Goal: Find specific page/section: Find specific page/section

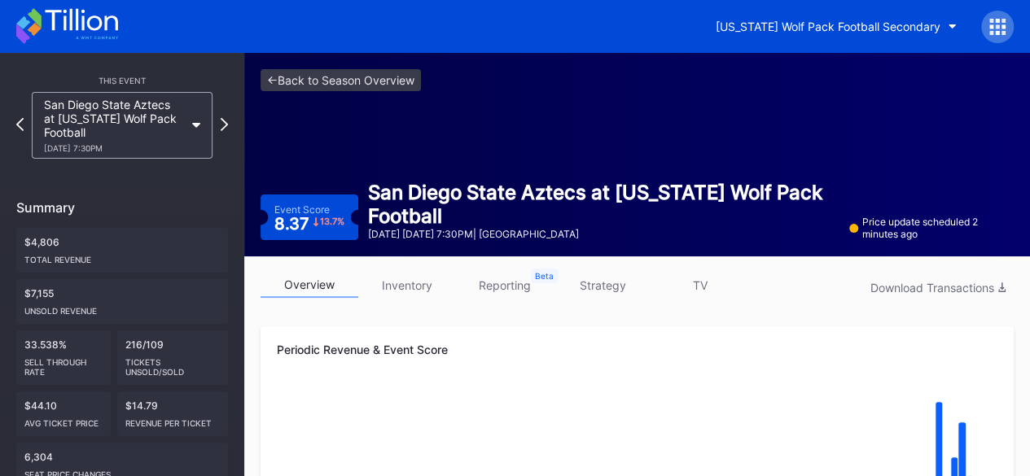
click at [59, 28] on icon at bounding box center [67, 26] width 102 height 36
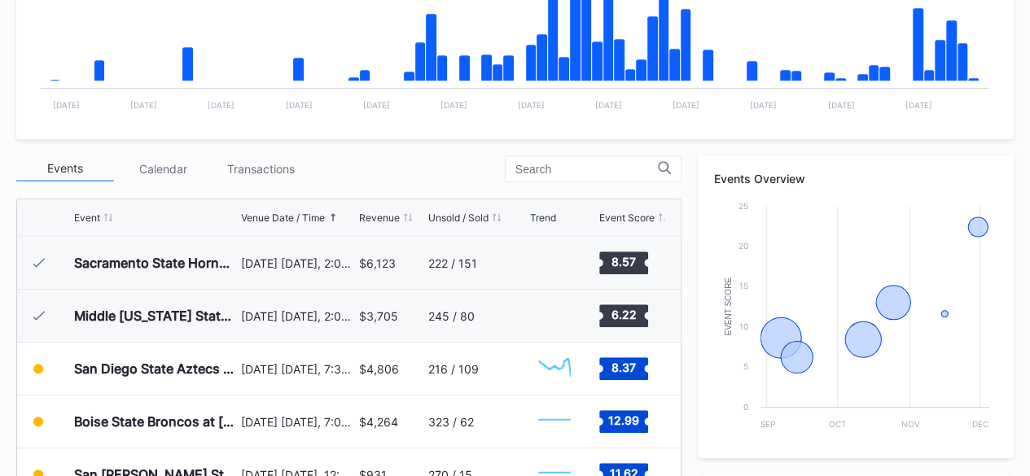
scroll to position [436, 0]
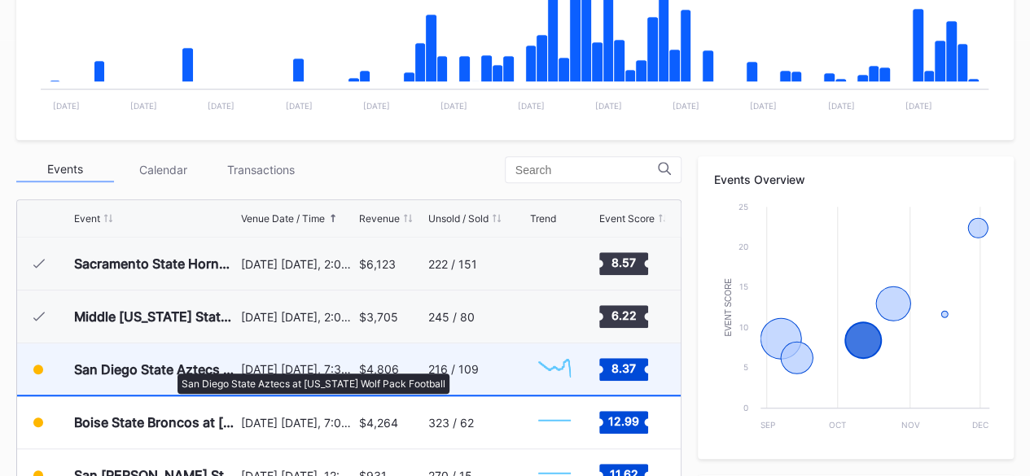
click at [169, 365] on div "San Diego State Aztecs at [US_STATE] Wolf Pack Football" at bounding box center [155, 369] width 163 height 16
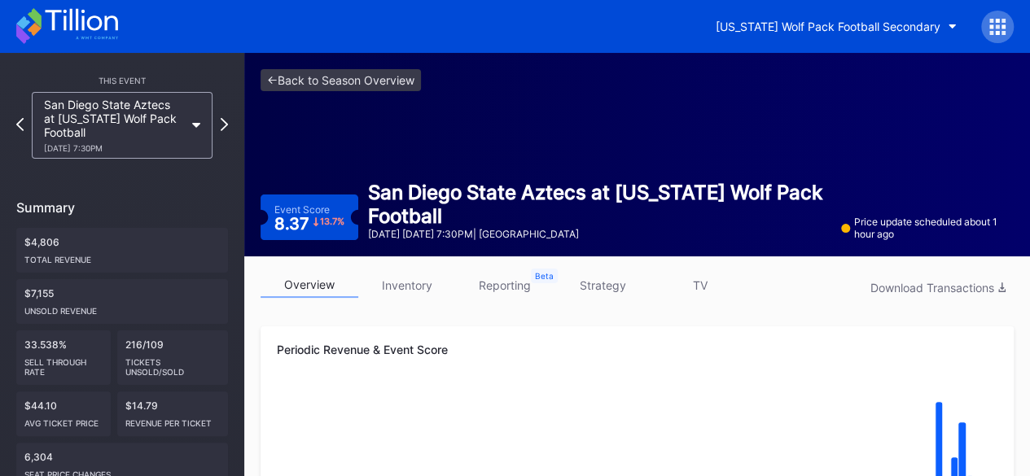
click at [96, 22] on icon at bounding box center [67, 26] width 102 height 36
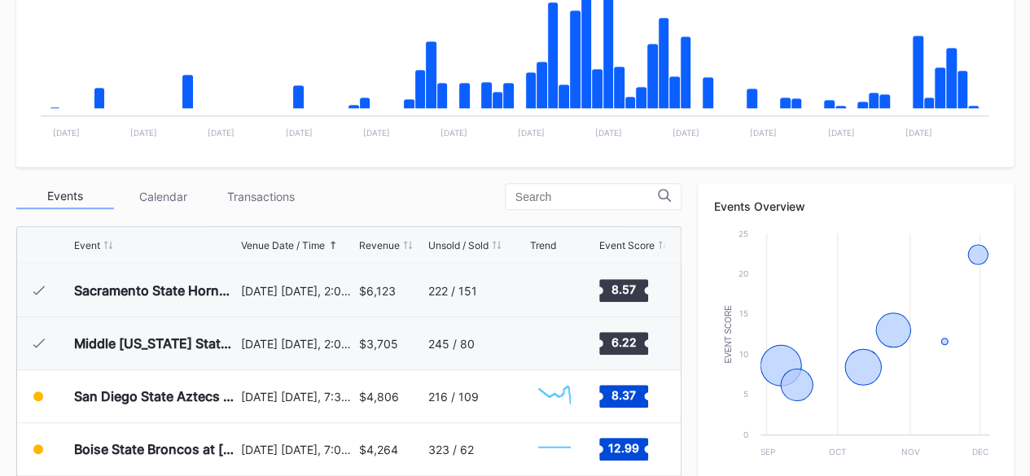
scroll to position [436, 0]
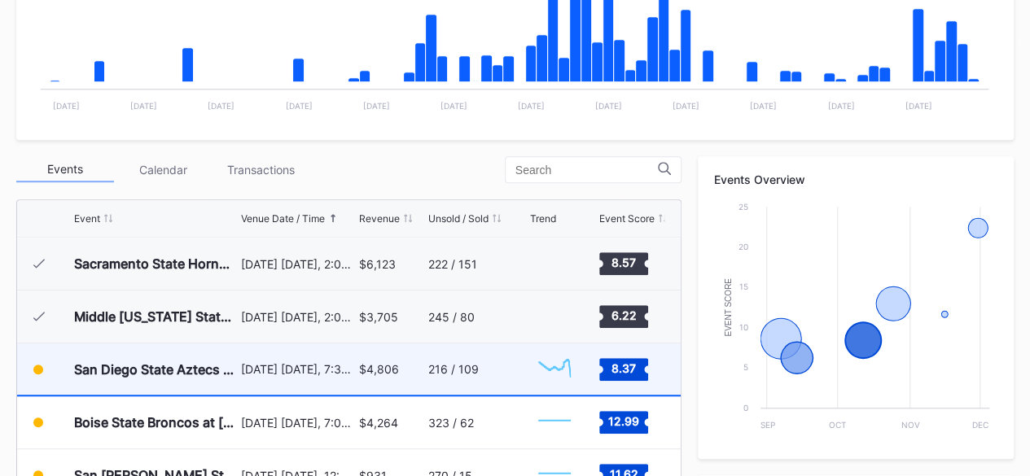
click at [160, 352] on div "San Diego State Aztecs at [US_STATE] Wolf Pack Football" at bounding box center [155, 368] width 163 height 51
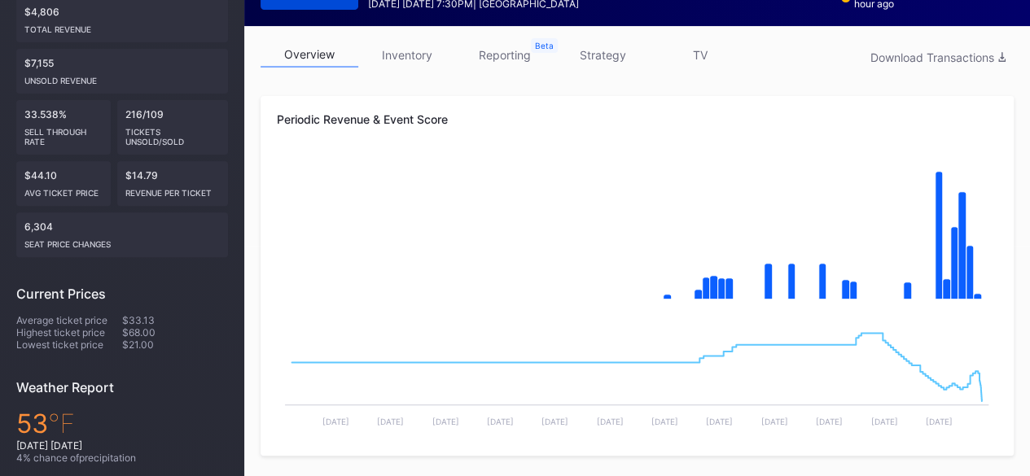
scroll to position [231, 0]
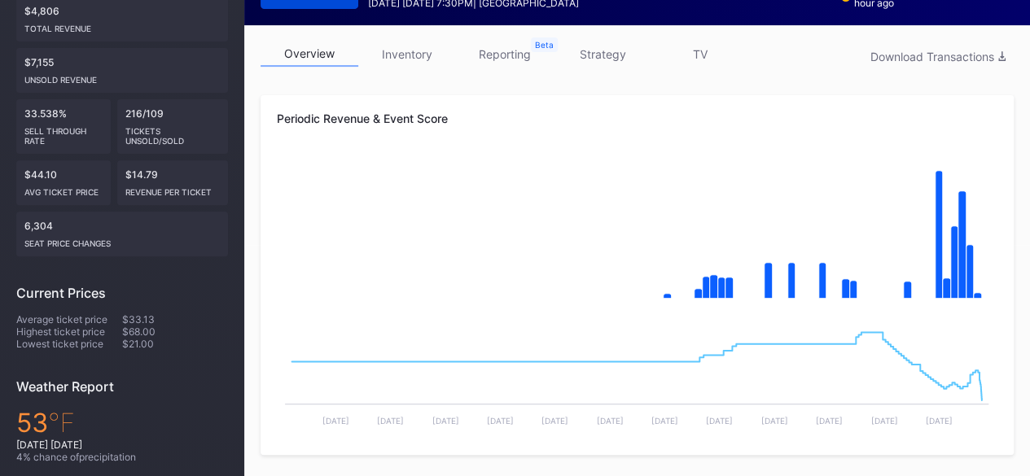
click at [418, 45] on link "inventory" at bounding box center [407, 54] width 98 height 25
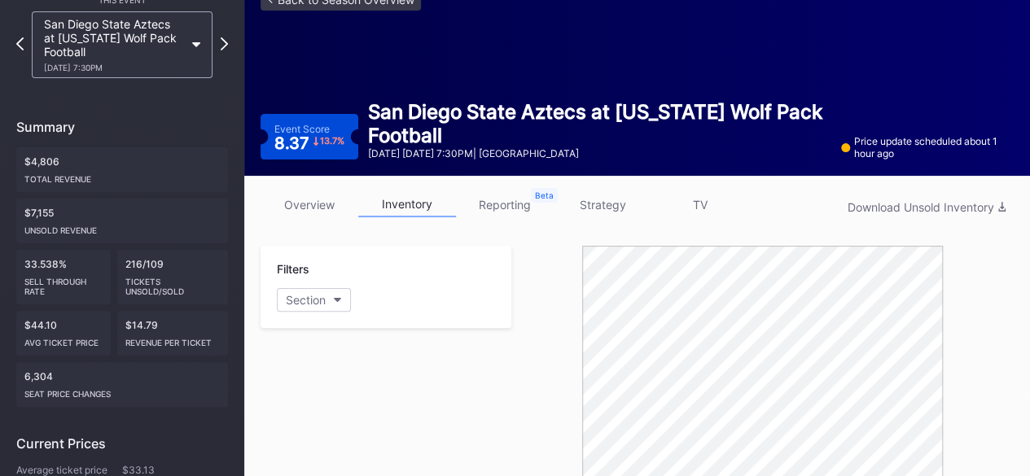
scroll to position [77, 0]
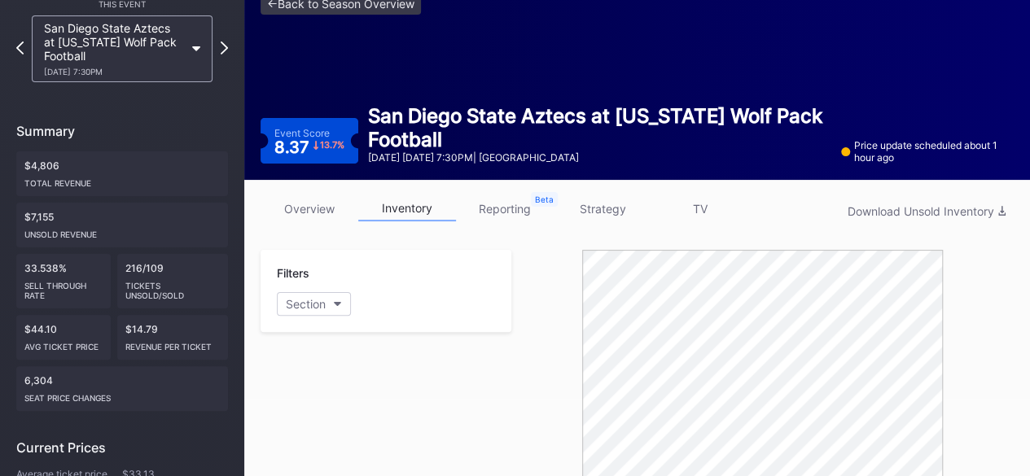
click at [332, 209] on link "overview" at bounding box center [309, 208] width 98 height 25
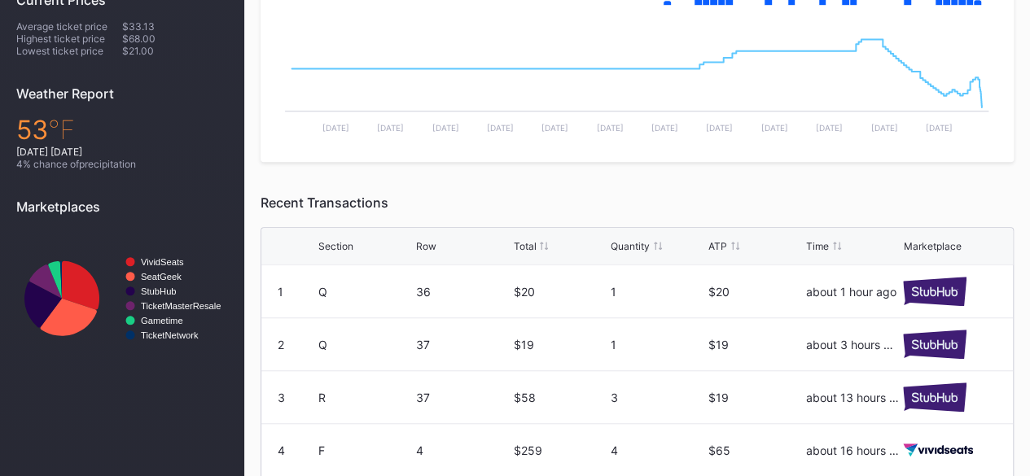
scroll to position [689, 0]
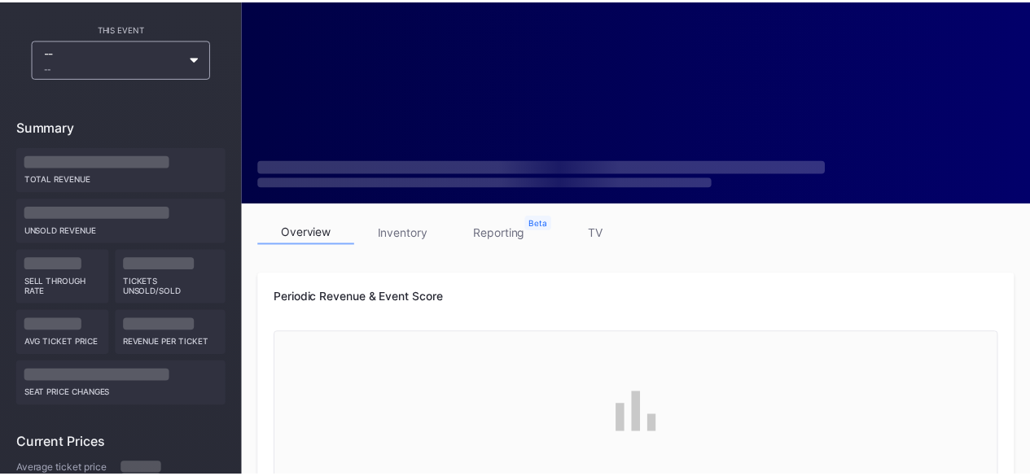
scroll to position [738, 0]
